Goal: Task Accomplishment & Management: Manage account settings

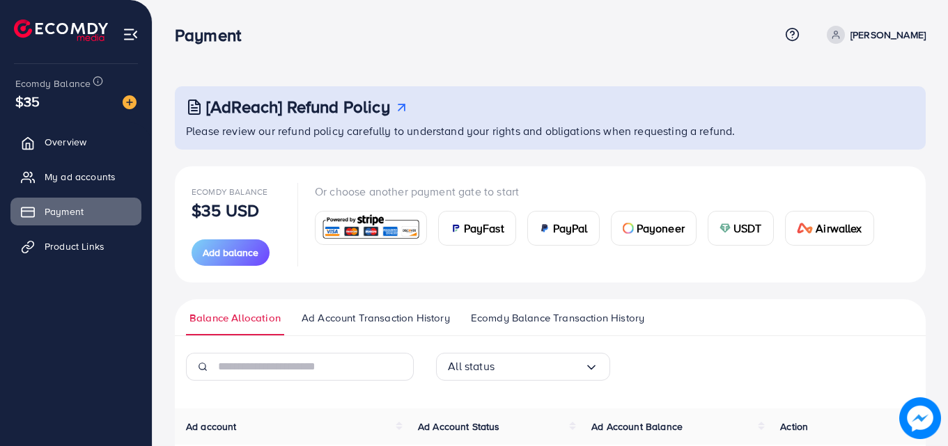
scroll to position [155, 0]
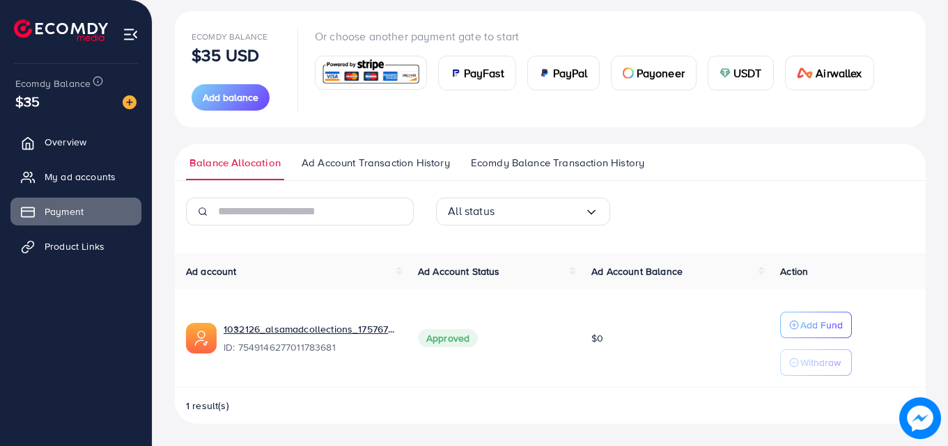
drag, startPoint x: 950, startPoint y: 134, endPoint x: 949, endPoint y: 199, distance: 65.5
click at [947, 199] on html "Payment Help Center Contact Support Term and policy About Us Alsamad Profile Lo…" at bounding box center [474, 68] width 948 height 446
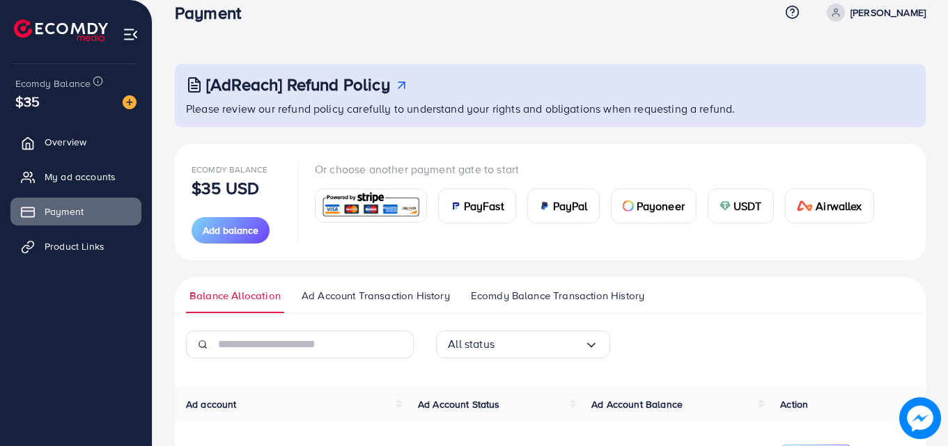
scroll to position [0, 0]
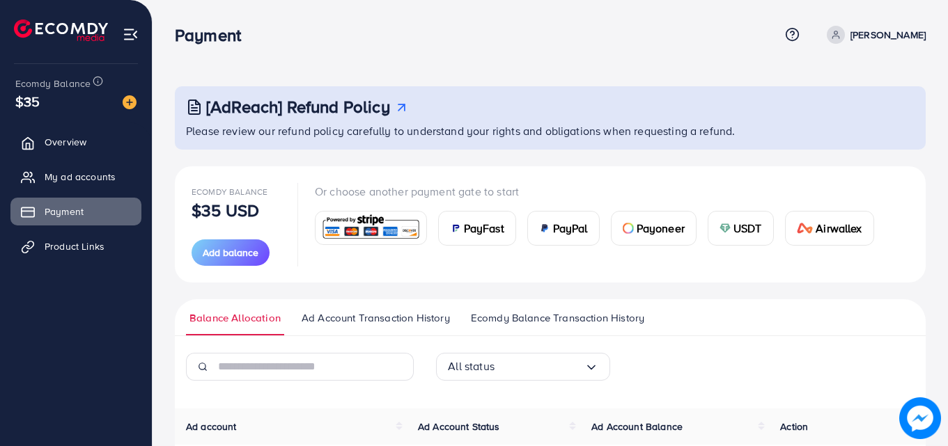
click at [293, 23] on div "Payment Help Center Contact Support Term and policy About Us Alsamad Profile Lo…" at bounding box center [550, 35] width 751 height 38
